Goal: Transaction & Acquisition: Purchase product/service

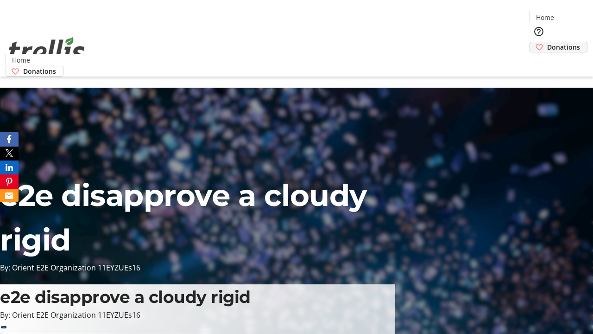
click at [547, 42] on span "Donations" at bounding box center [563, 47] width 33 height 10
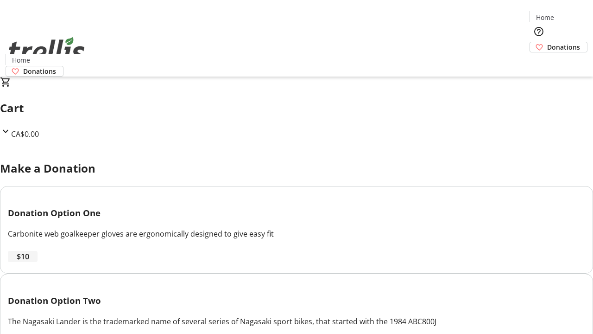
click at [29, 262] on span "$10" at bounding box center [23, 256] width 13 height 11
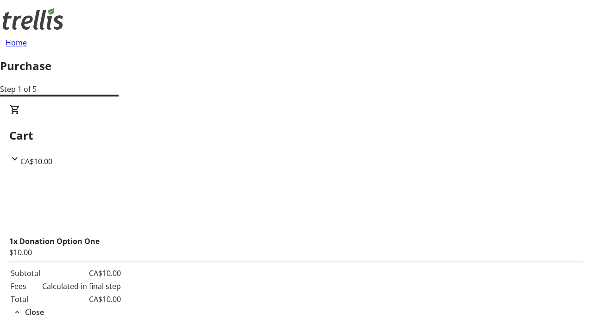
select select "CA"
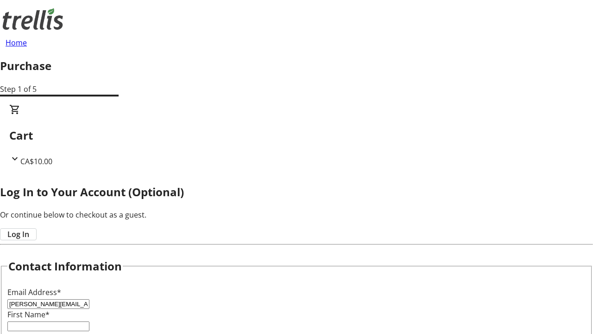
type input "[PERSON_NAME][EMAIL_ADDRESS][DOMAIN_NAME]"
type input "[PERSON_NAME]"
type input "Fadel"
type input "[STREET_ADDRESS][PERSON_NAME]"
type input "Kelowna"
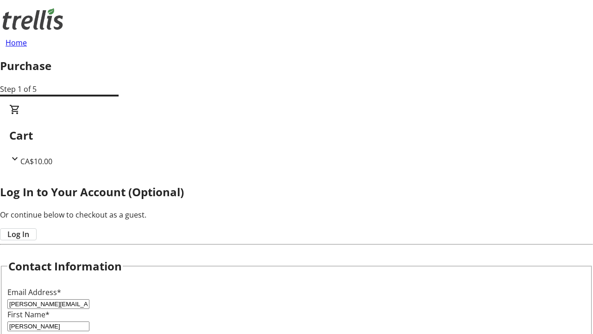
select select "BC"
type input "Kelowna"
type input "V1Y 0C2"
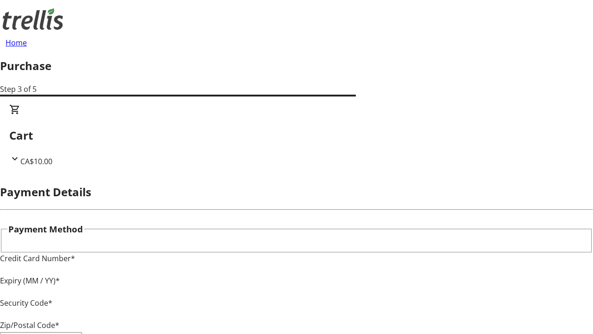
type input "V1Y 0C2"
